Goal: Information Seeking & Learning: Learn about a topic

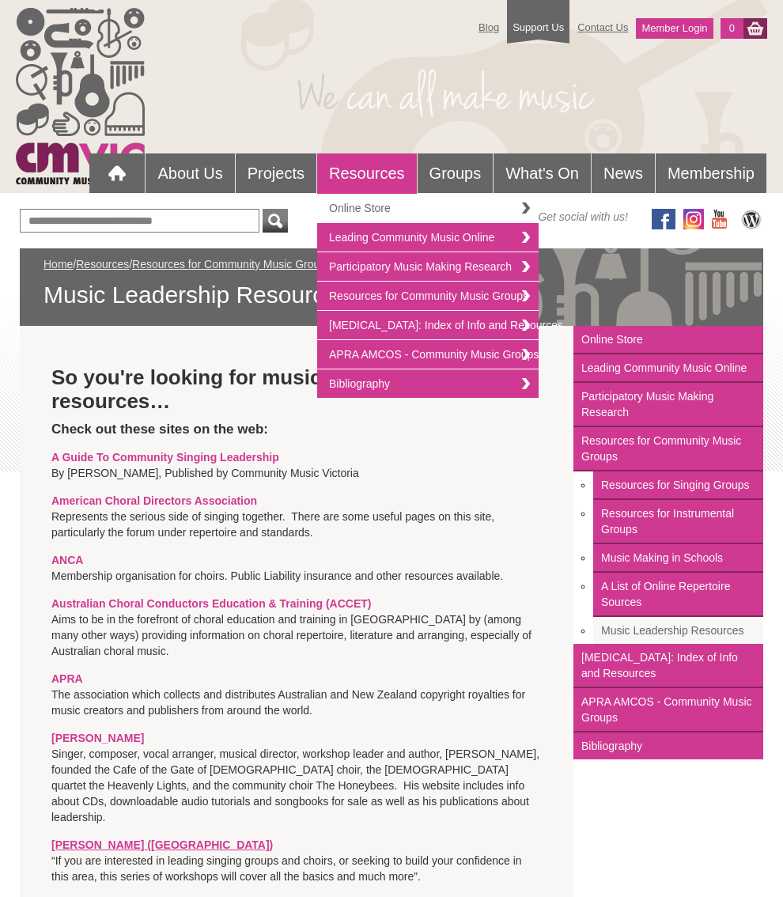
click at [356, 207] on link "Online Store" at bounding box center [427, 208] width 221 height 29
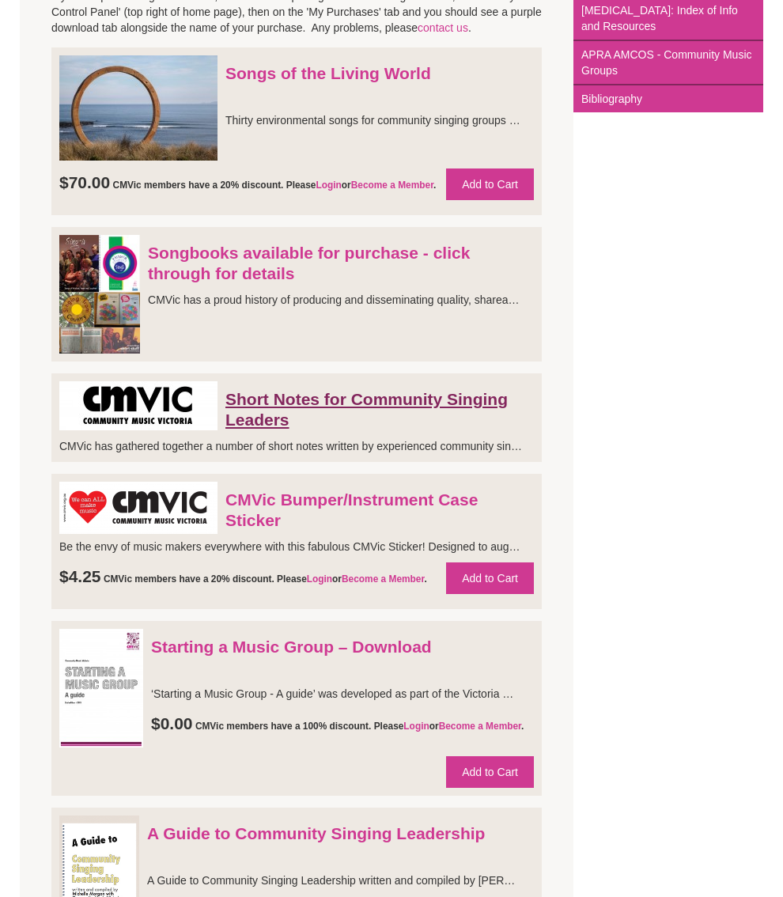
scroll to position [476, 0]
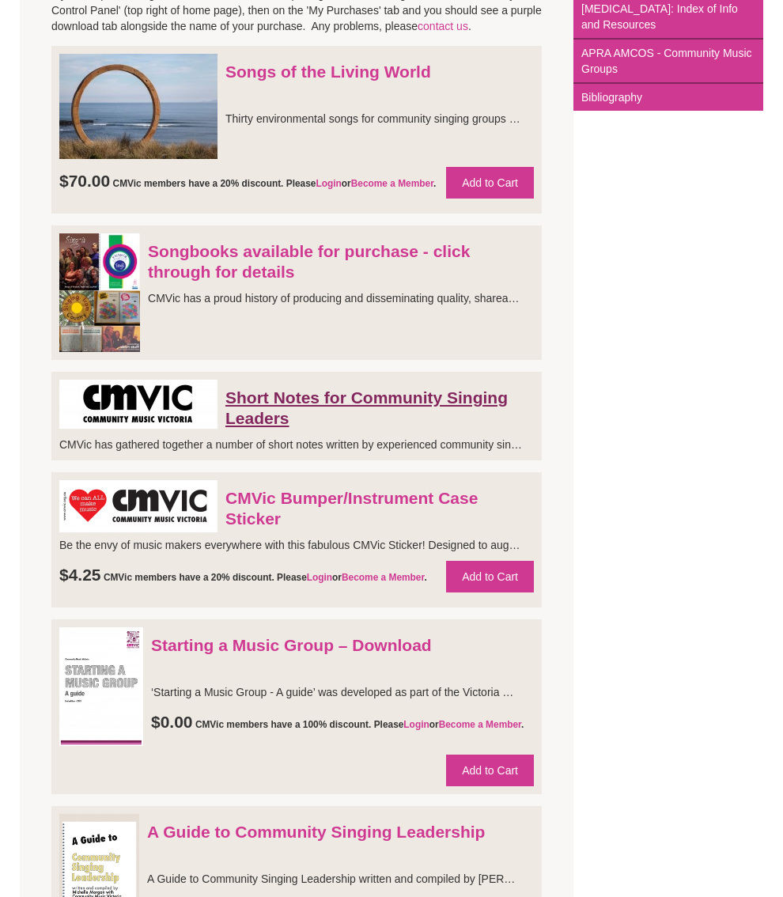
click at [273, 427] on link "Short Notes for Community Singing Leaders" at bounding box center [366, 407] width 282 height 39
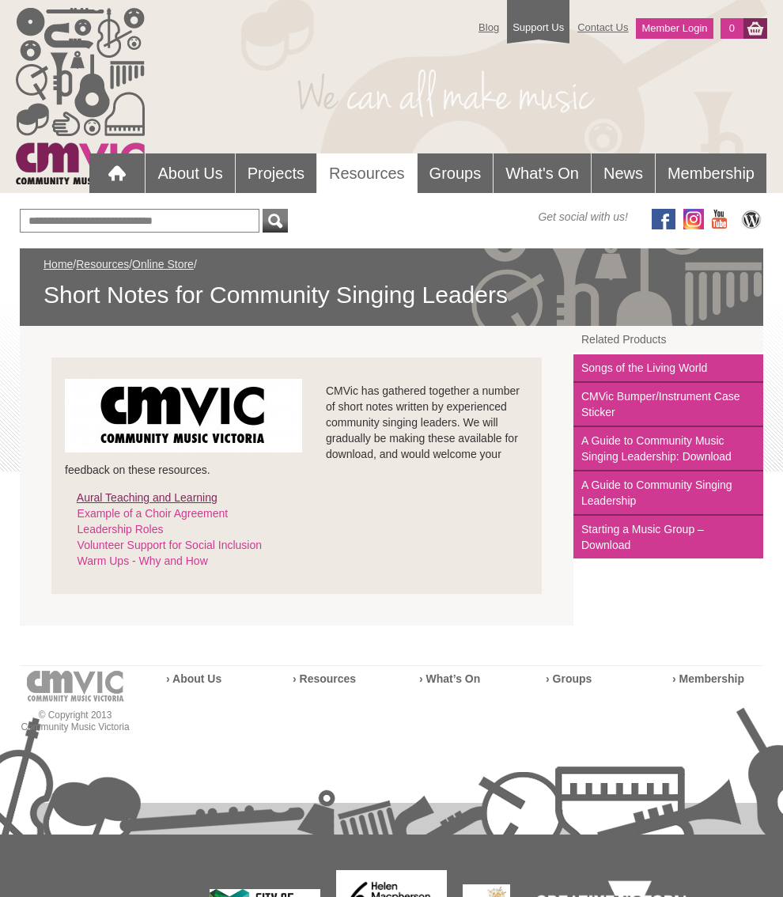
click at [176, 497] on link "Aural Teaching and Learning" at bounding box center [147, 497] width 141 height 13
